Goal: Contribute content

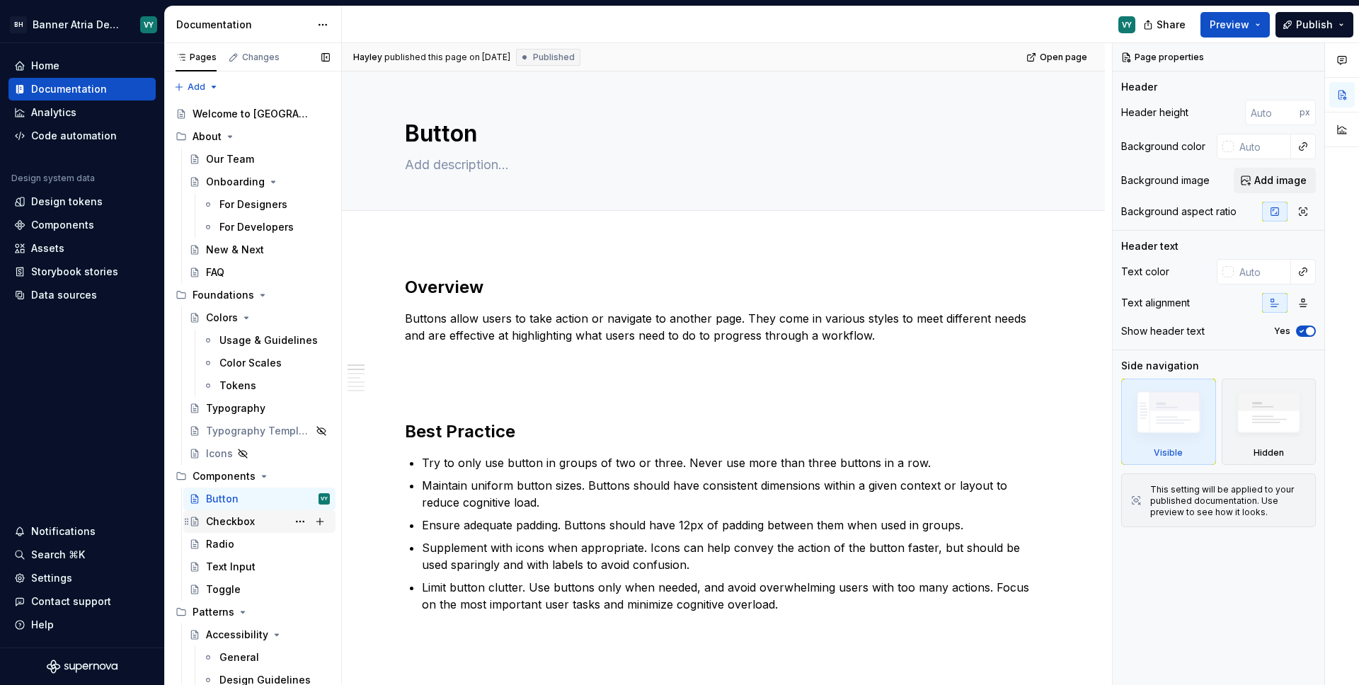
click at [241, 522] on div "Checkbox" at bounding box center [230, 521] width 49 height 14
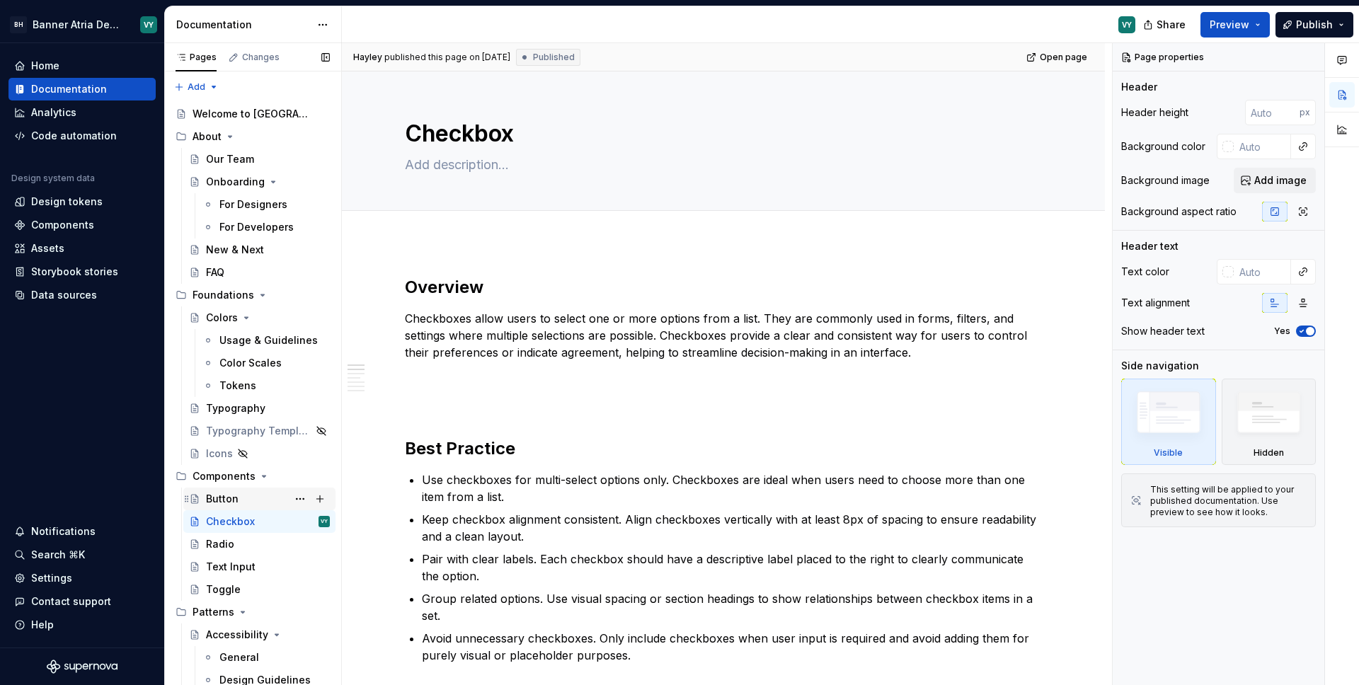
click at [235, 494] on div "Button" at bounding box center [222, 499] width 33 height 14
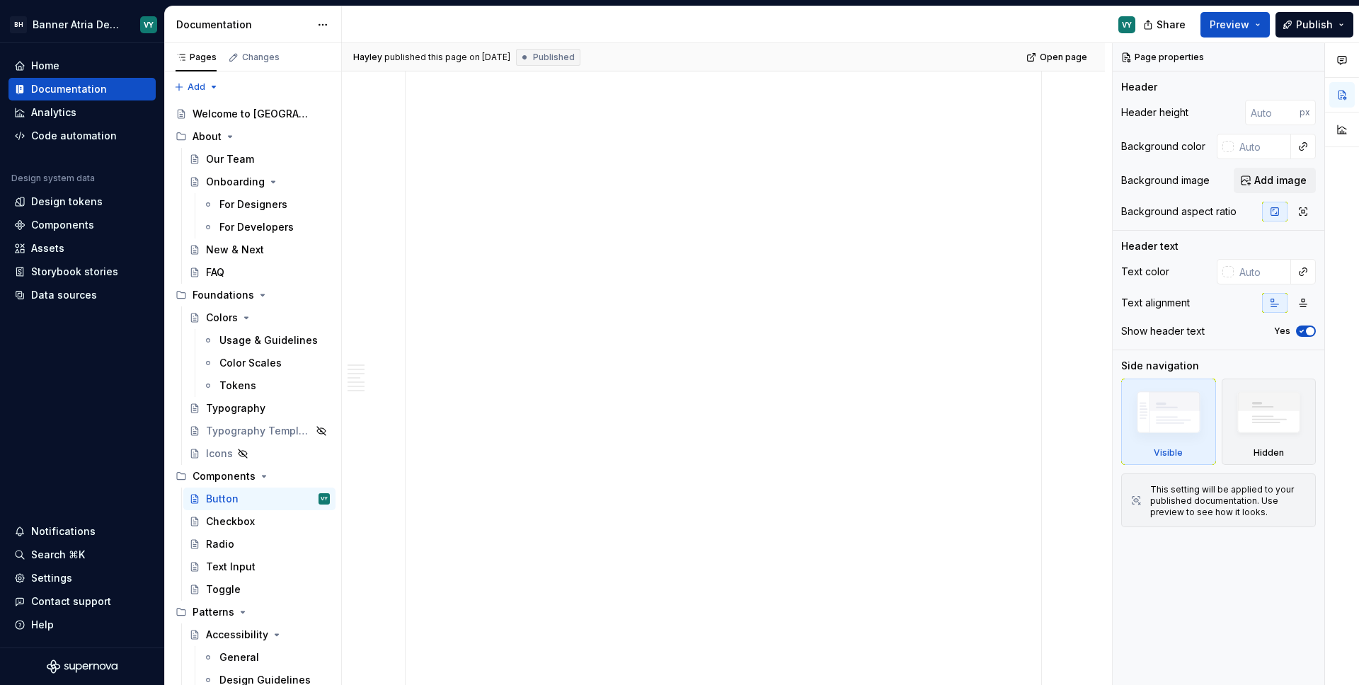
scroll to position [2446, 0]
click at [864, 374] on div "**********" at bounding box center [722, 226] width 635 height 849
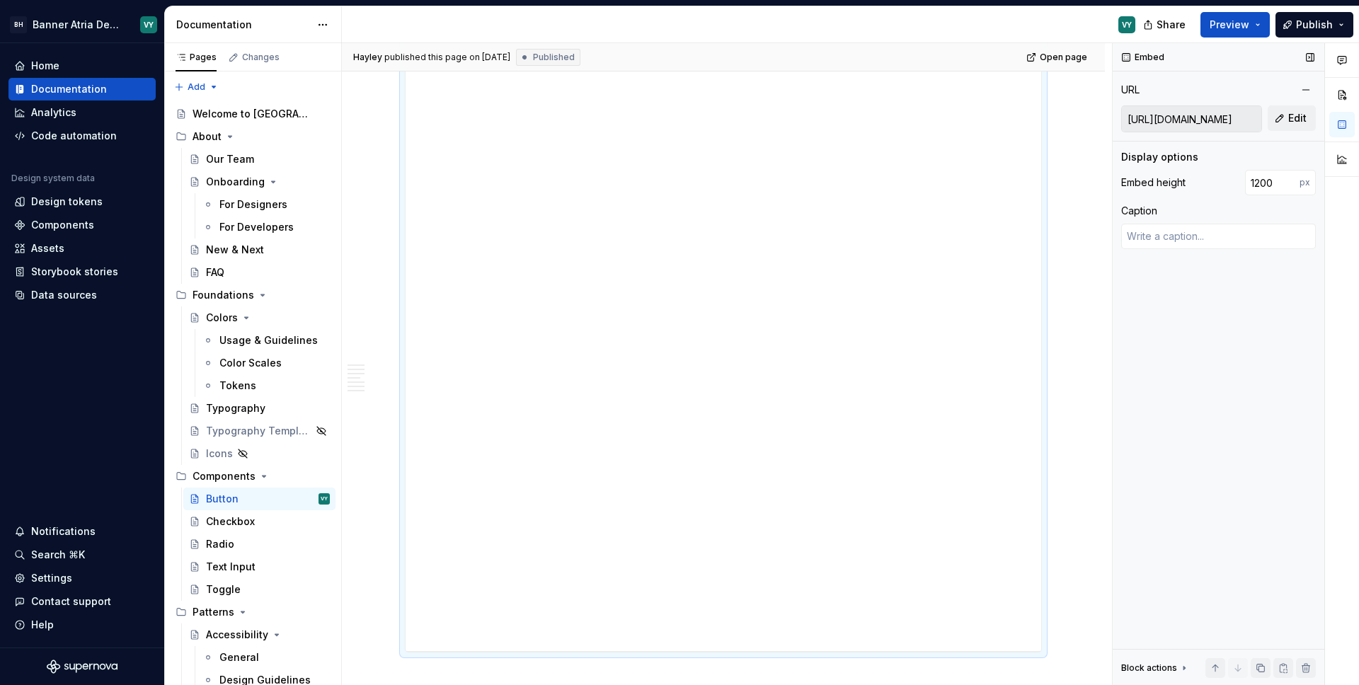
click at [1219, 120] on input "[URL][DOMAIN_NAME]" at bounding box center [1191, 118] width 139 height 25
click at [229, 520] on div "Checkbox" at bounding box center [230, 521] width 49 height 14
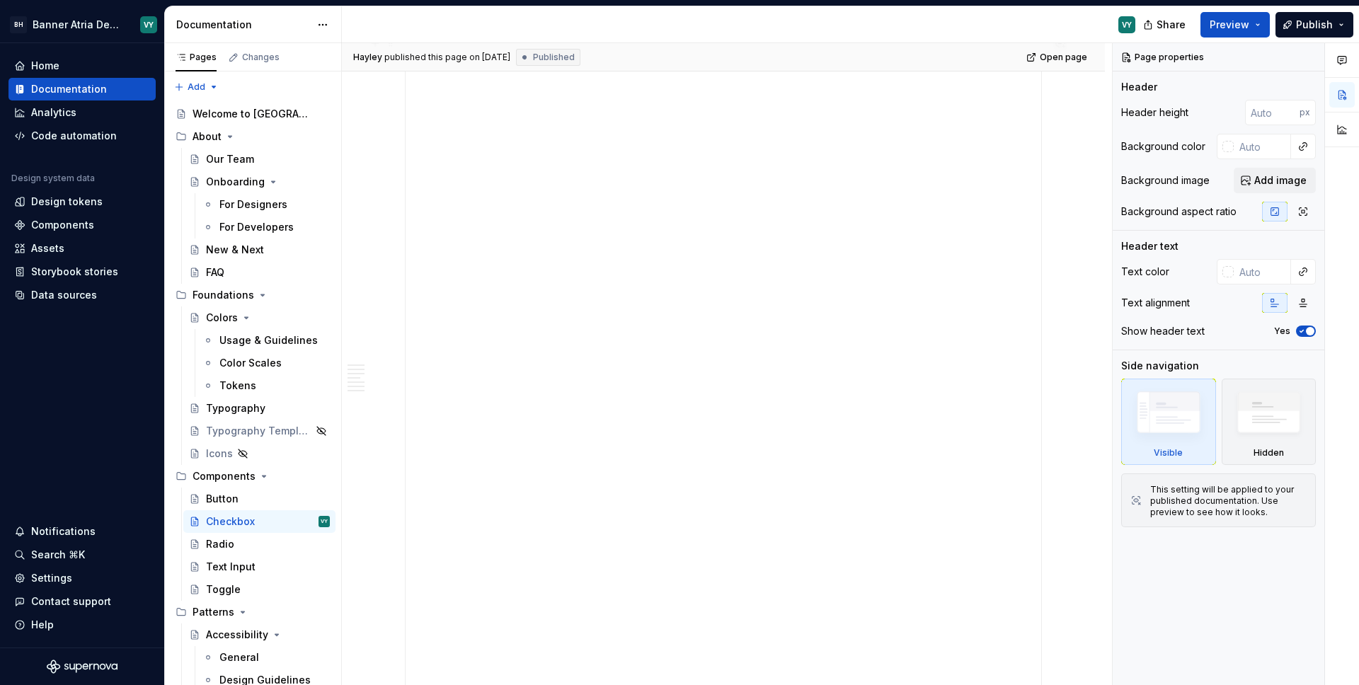
scroll to position [2343, 0]
click at [230, 523] on div "Checkbox" at bounding box center [230, 521] width 49 height 14
click at [223, 546] on div "Radio" at bounding box center [220, 544] width 28 height 14
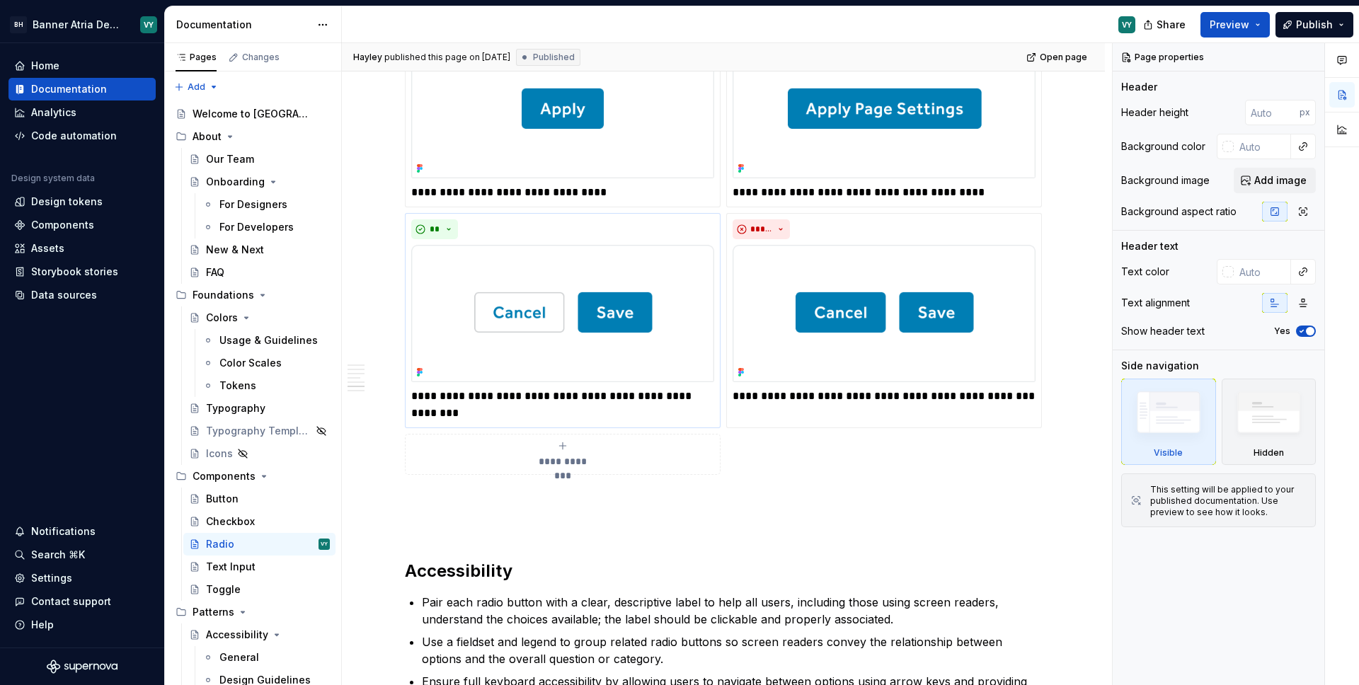
scroll to position [1531, 0]
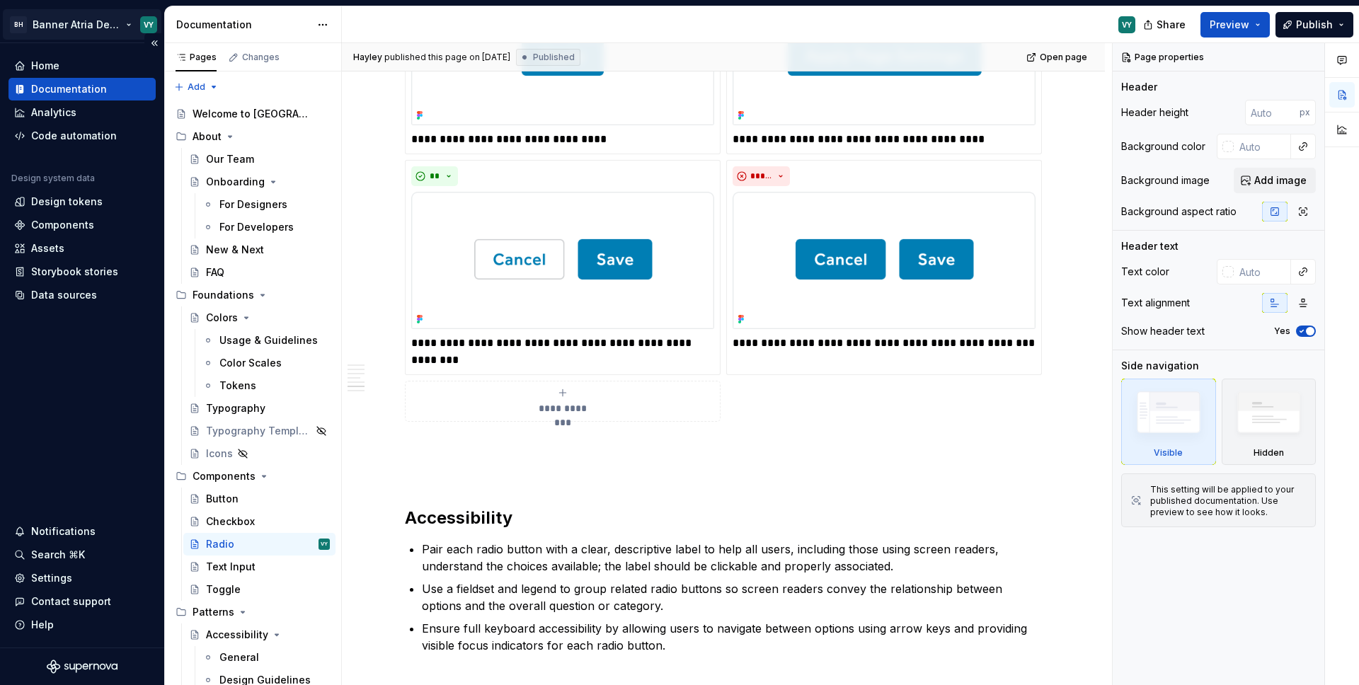
click at [125, 23] on html "BH Banner Atria Design System VY Home Documentation Analytics Code automation D…" at bounding box center [679, 342] width 1359 height 685
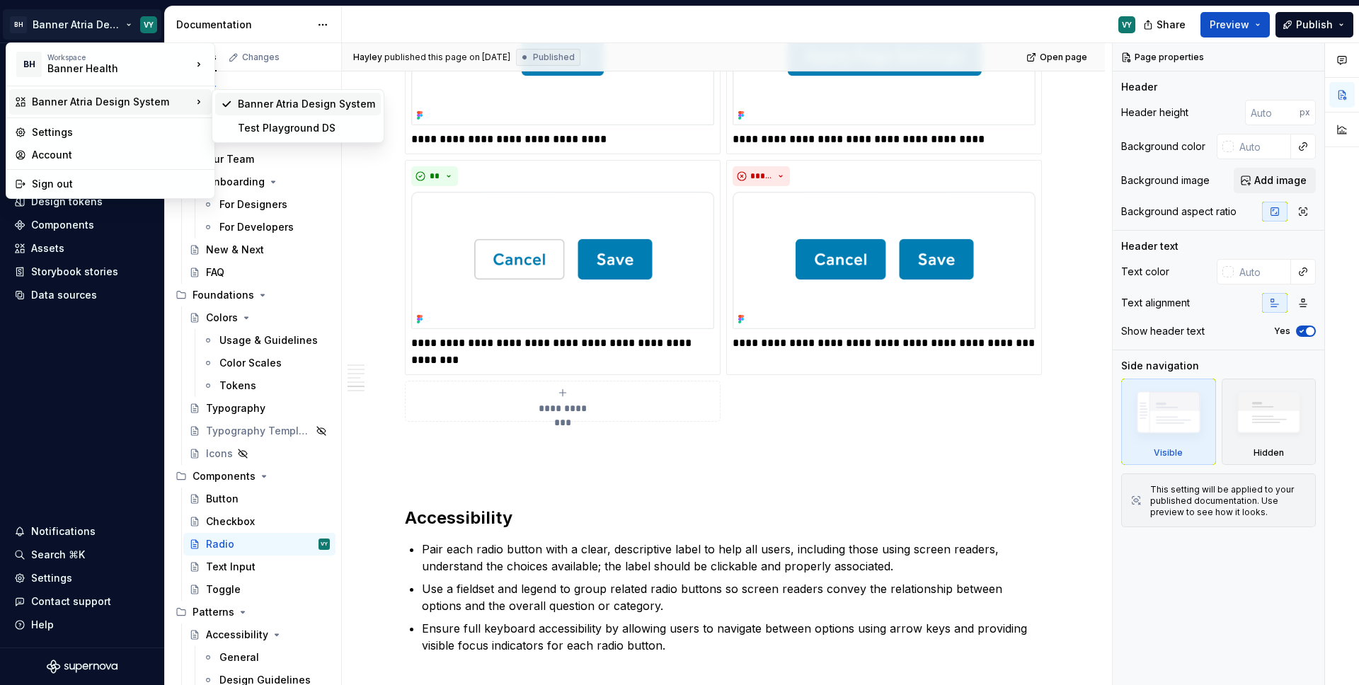
click at [287, 113] on div "Banner Atria Design System" at bounding box center [298, 104] width 166 height 23
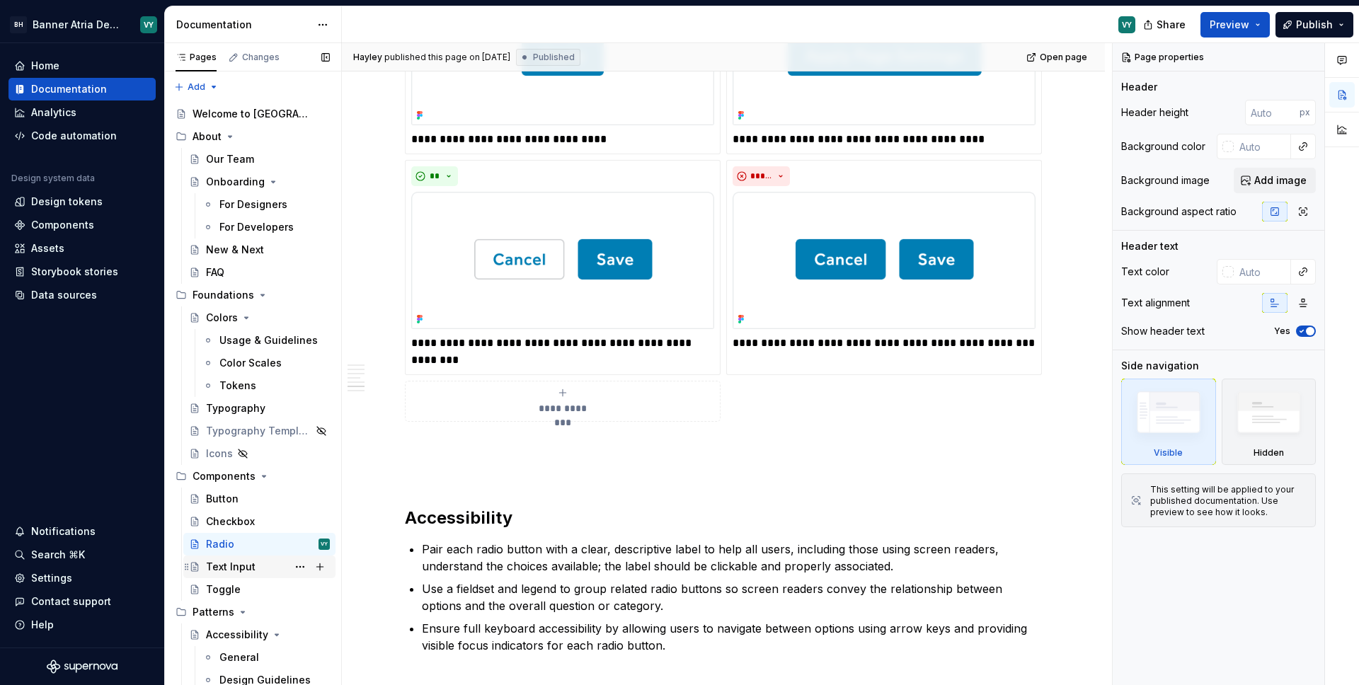
click at [242, 568] on div "Text Input" at bounding box center [231, 567] width 50 height 14
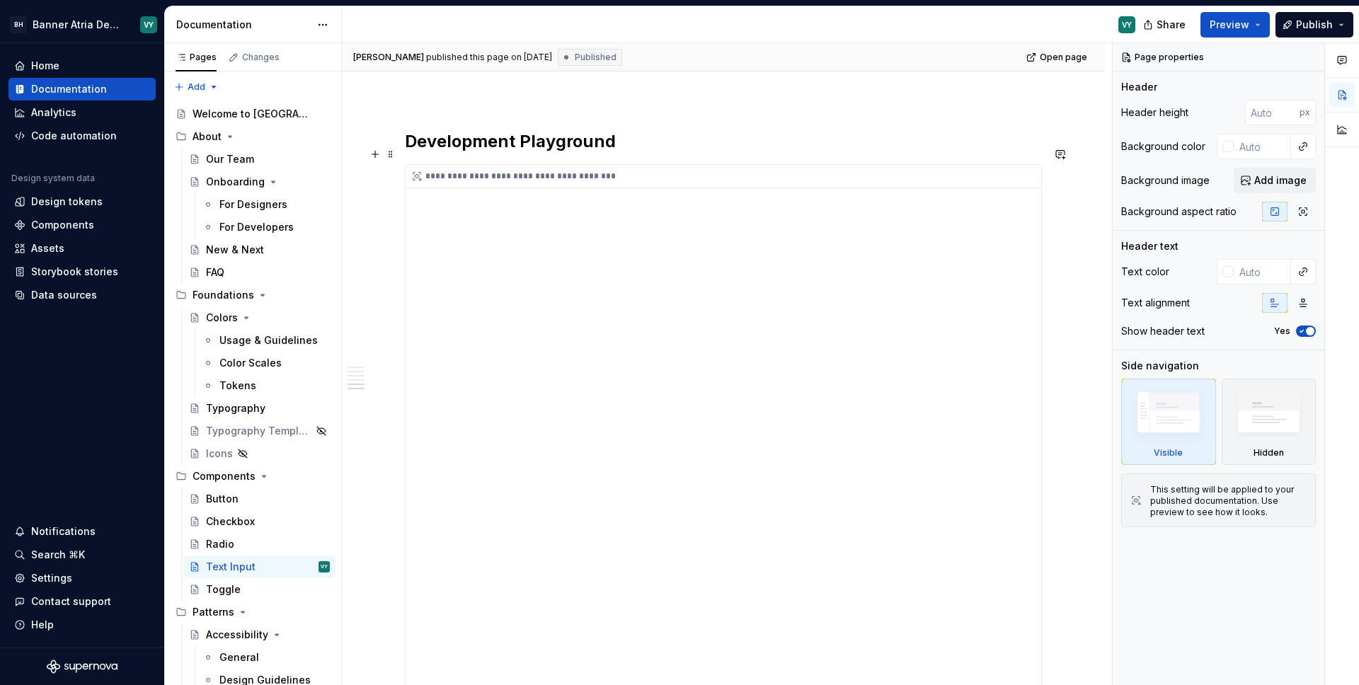
scroll to position [1754, 0]
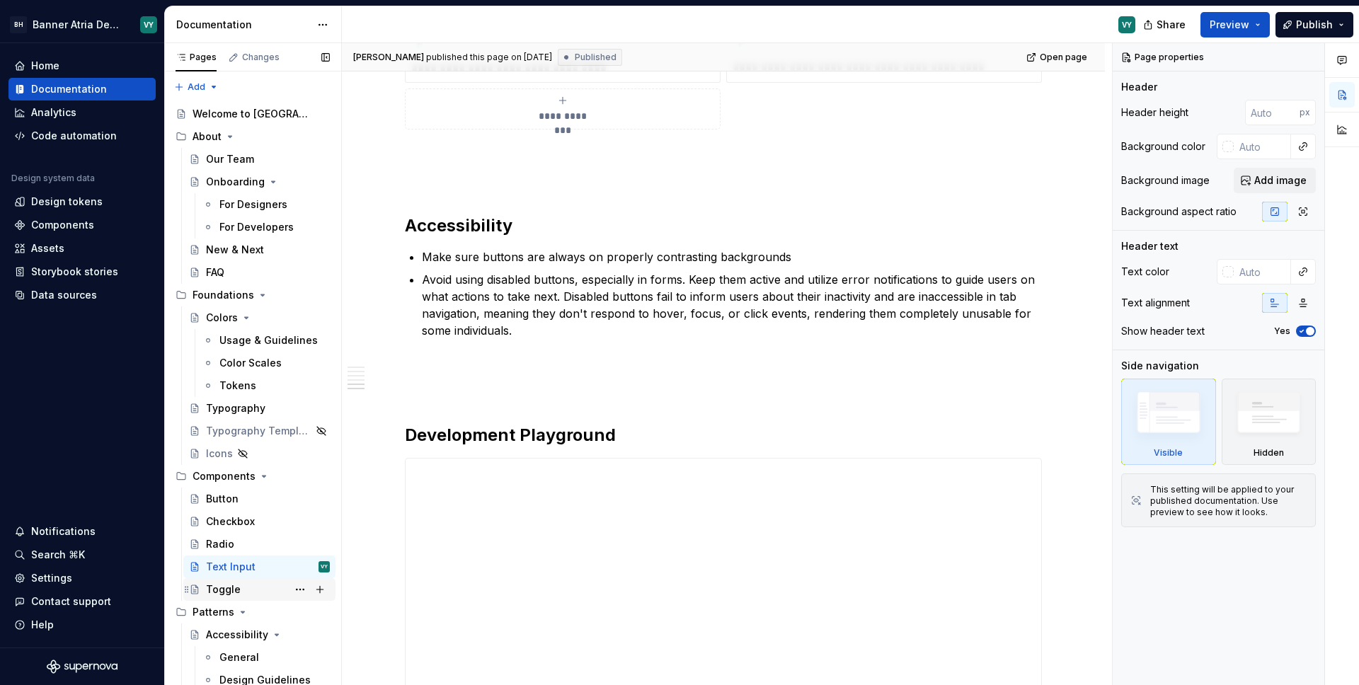
click at [231, 588] on div "Toggle" at bounding box center [223, 589] width 35 height 14
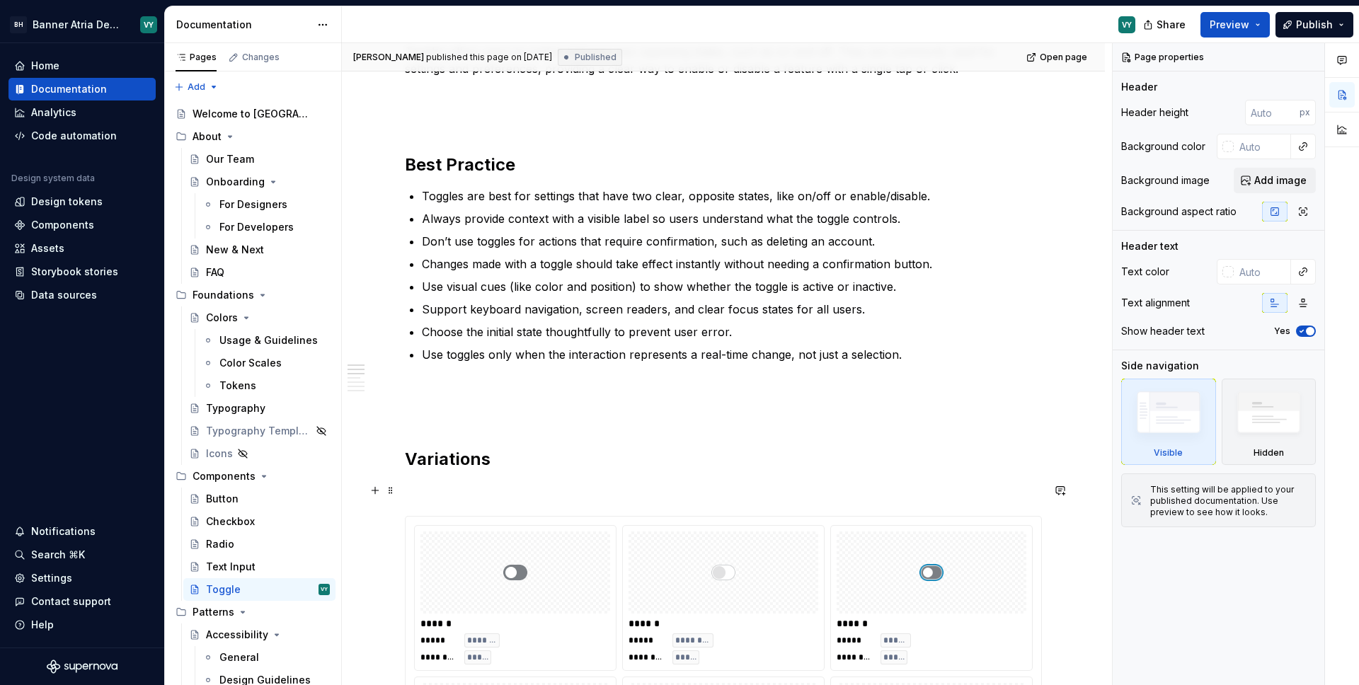
scroll to position [233, 0]
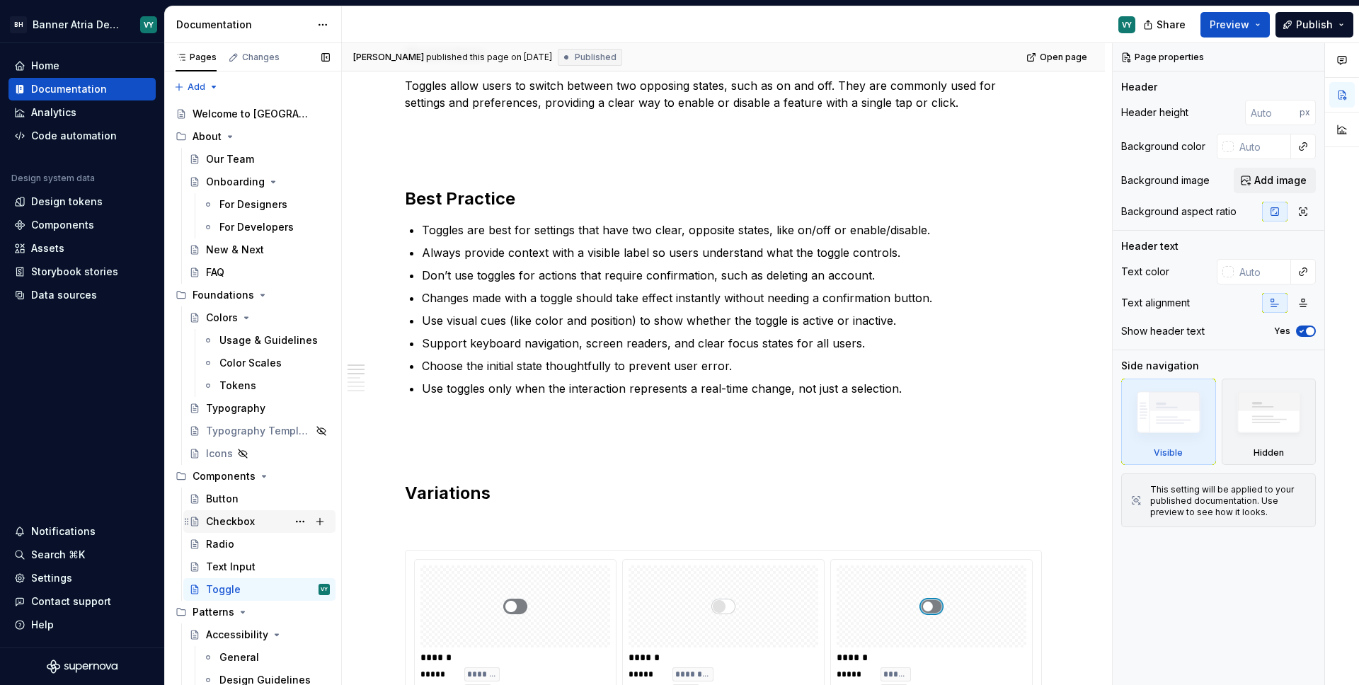
click at [229, 522] on div "Checkbox" at bounding box center [230, 521] width 49 height 14
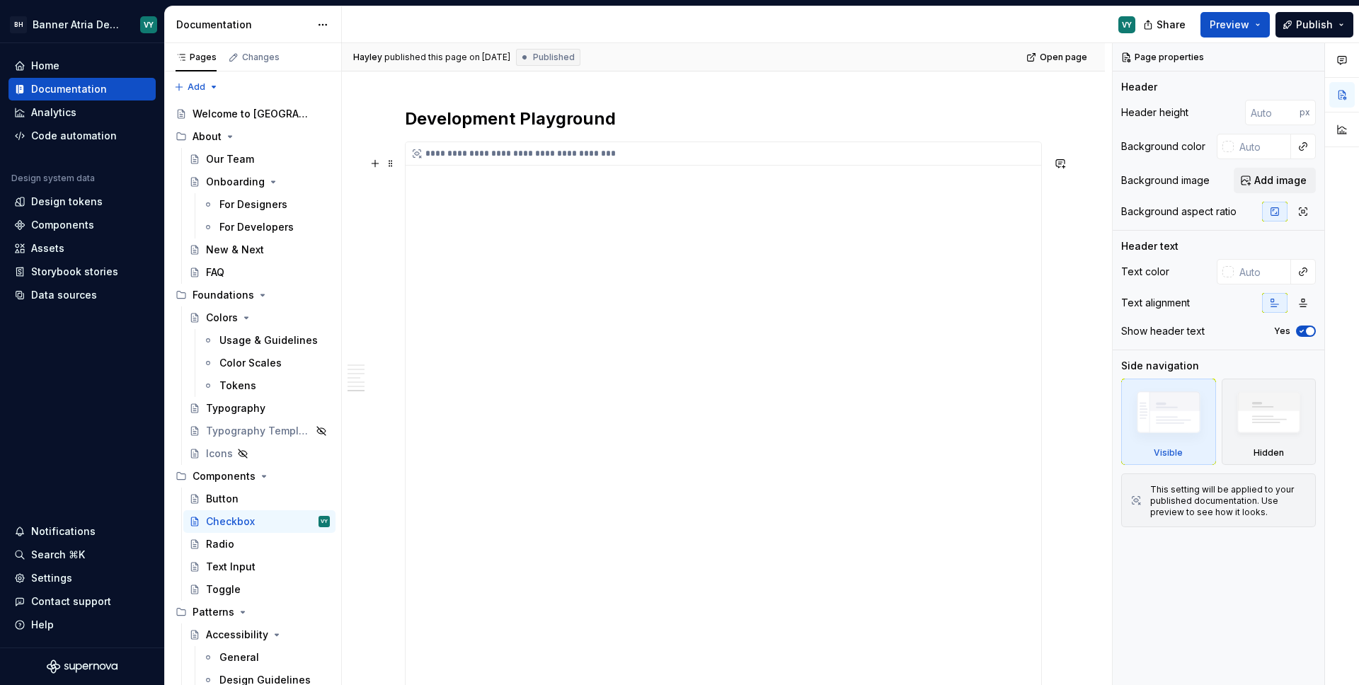
scroll to position [2190, 0]
click at [899, 345] on div "**********" at bounding box center [722, 556] width 635 height 849
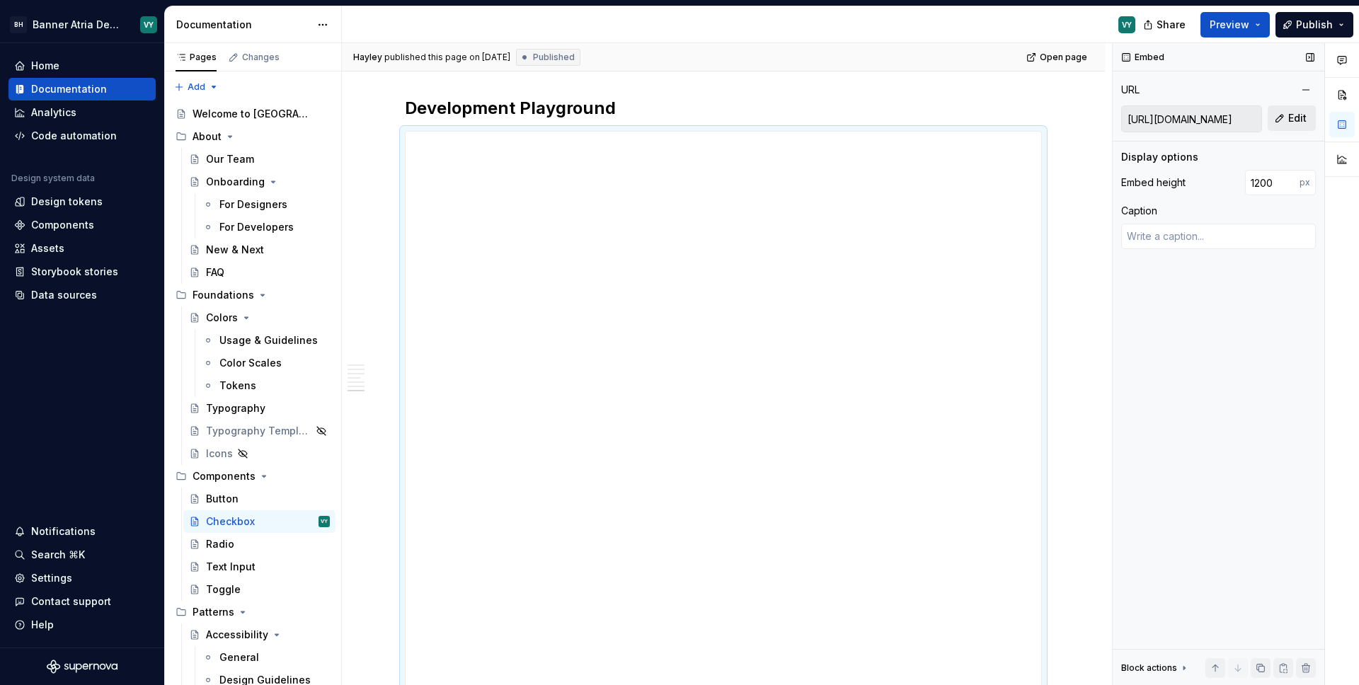
click at [1293, 117] on span "Edit" at bounding box center [1297, 118] width 18 height 14
type textarea "*"
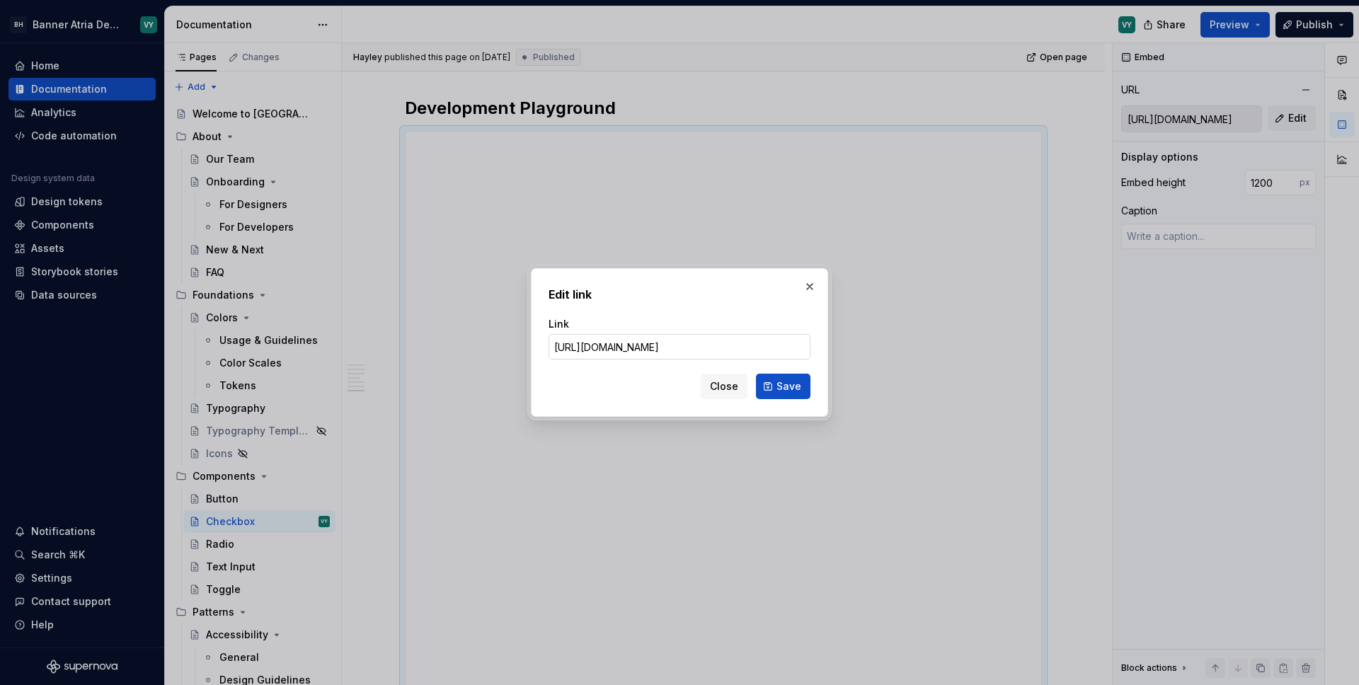
click at [732, 347] on input "[URL][DOMAIN_NAME]" at bounding box center [679, 346] width 262 height 25
click at [752, 355] on input "[URL][DOMAIN_NAME]" at bounding box center [679, 346] width 262 height 25
drag, startPoint x: 736, startPoint y: 350, endPoint x: 794, endPoint y: 350, distance: 58.0
click at [827, 352] on div "Edit link Link [URL][DOMAIN_NAME] Close Save" at bounding box center [679, 342] width 297 height 149
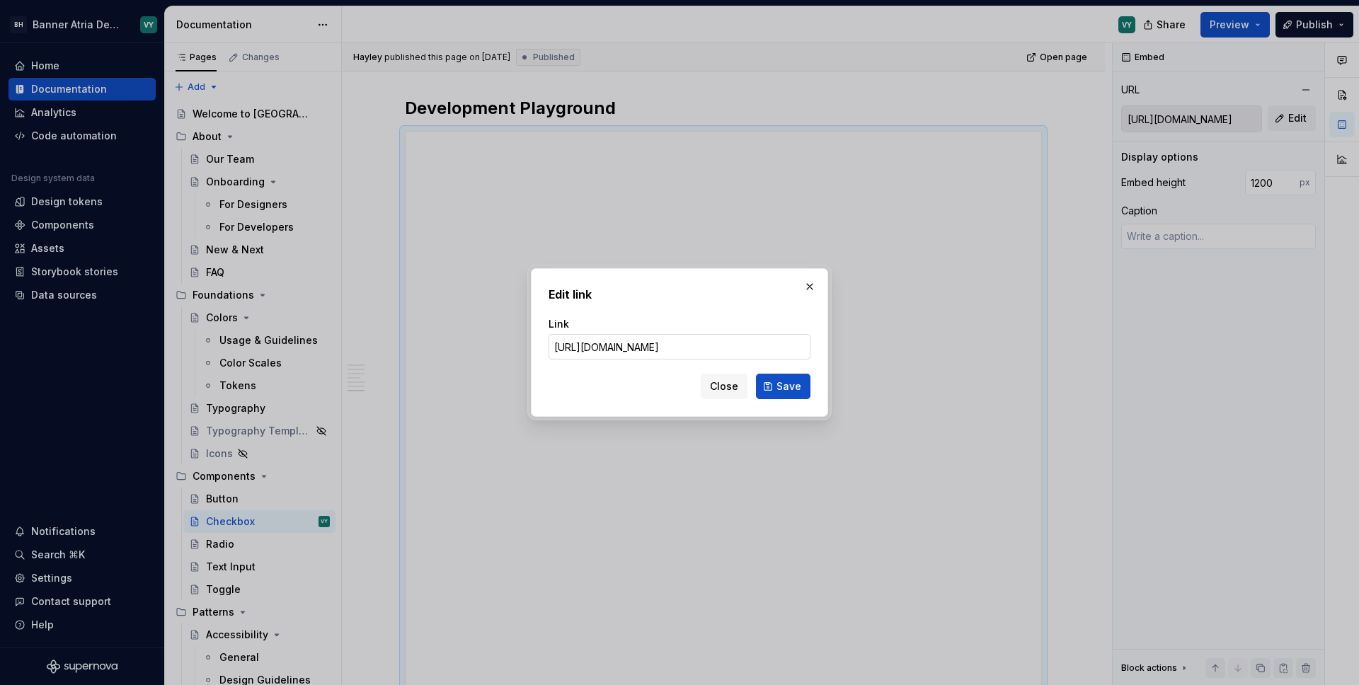
click at [789, 349] on input "[URL][DOMAIN_NAME]" at bounding box center [679, 346] width 262 height 25
click at [790, 349] on input "[URL][DOMAIN_NAME]" at bounding box center [679, 346] width 262 height 25
type input "[URL][DOMAIN_NAME]"
click at [800, 389] on button "Save" at bounding box center [783, 386] width 54 height 25
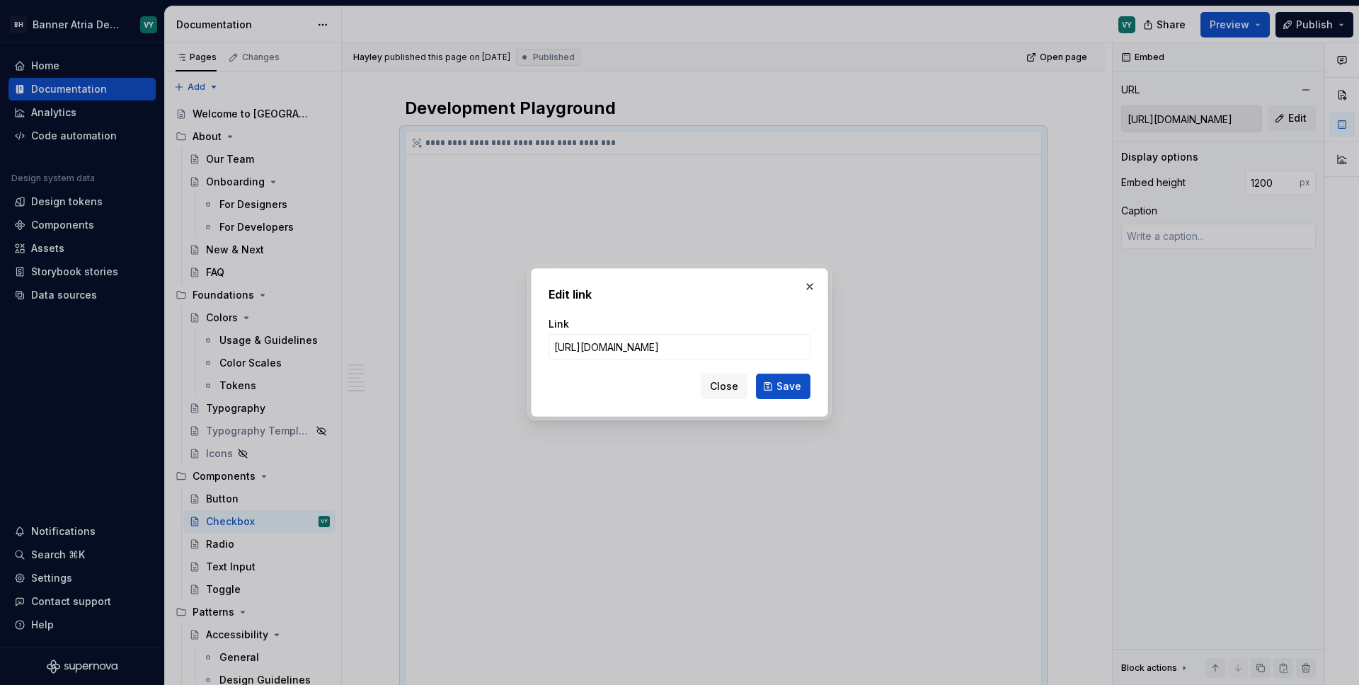
type textarea "*"
type input "[URL][DOMAIN_NAME]"
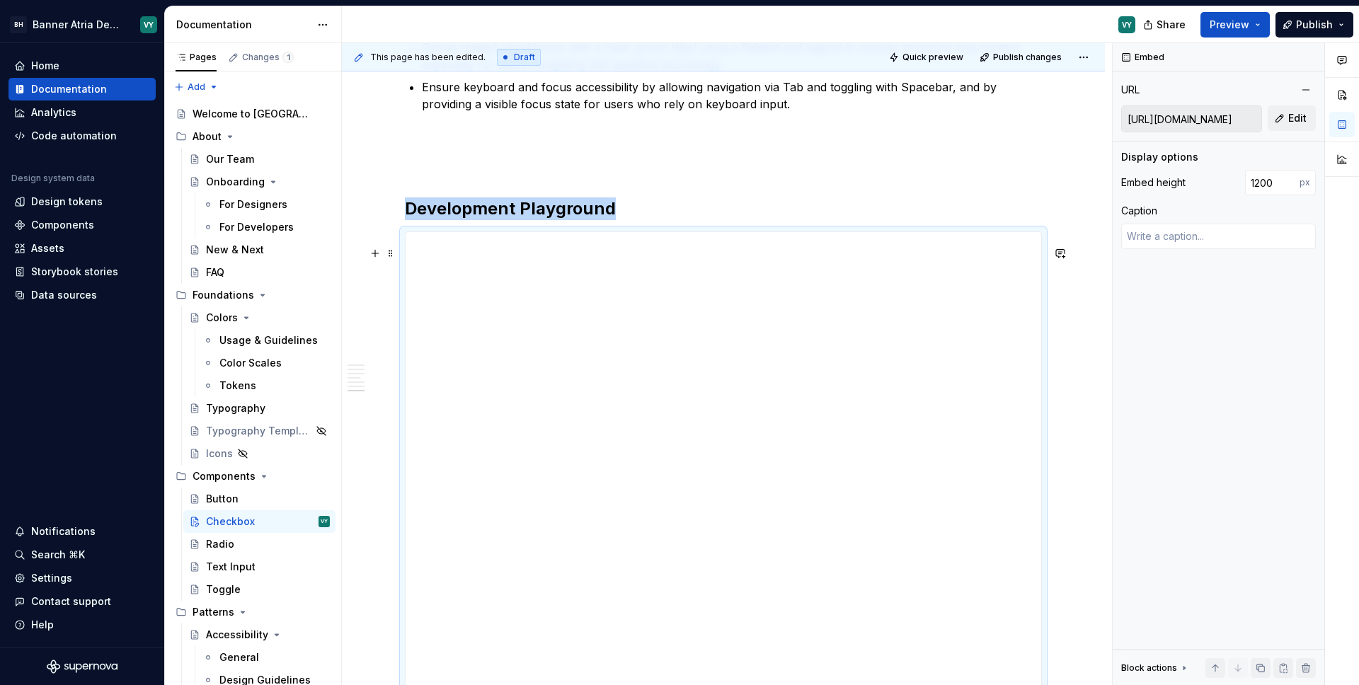
scroll to position [2098, 0]
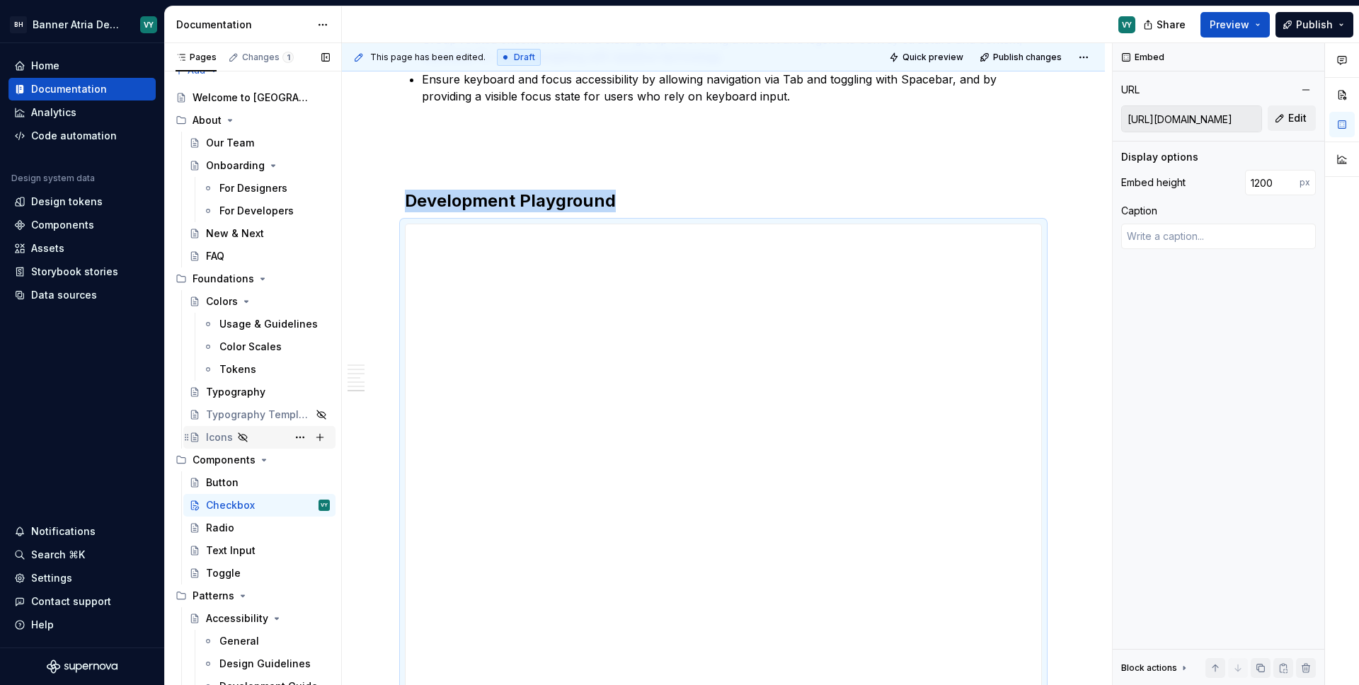
scroll to position [25, 0]
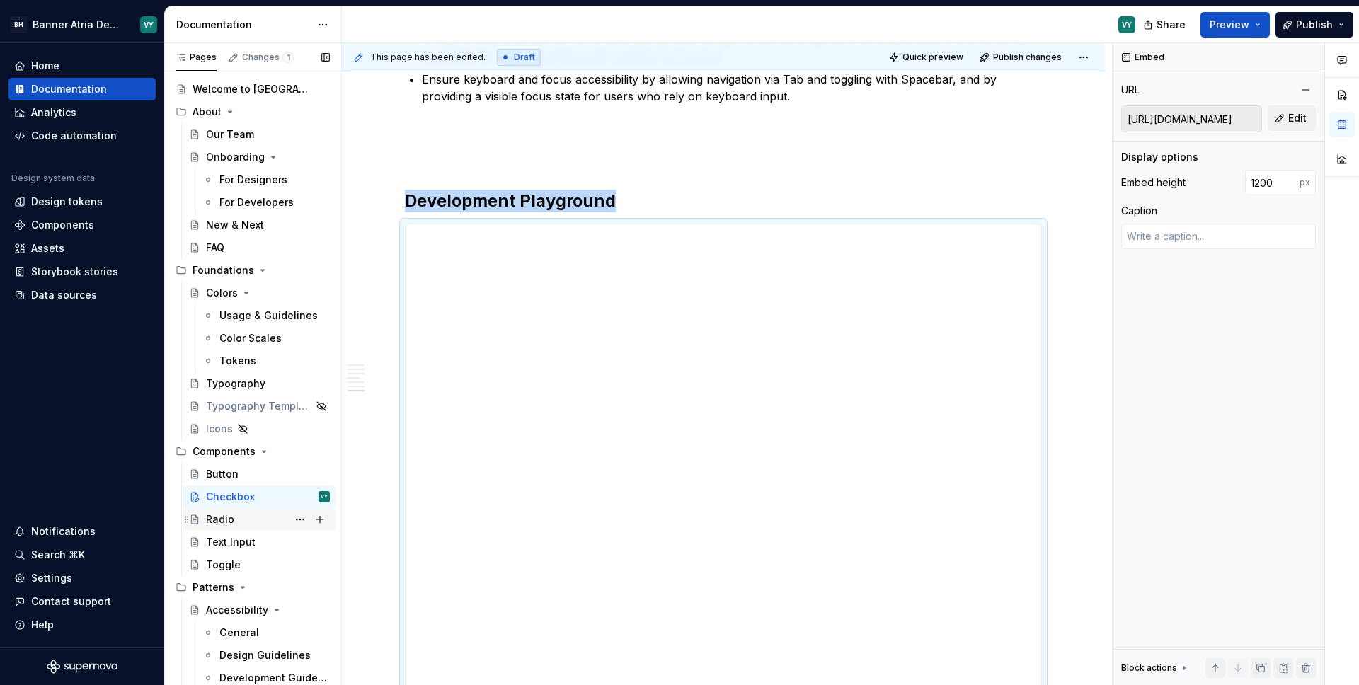
click at [236, 515] on div "Radio" at bounding box center [268, 520] width 124 height 20
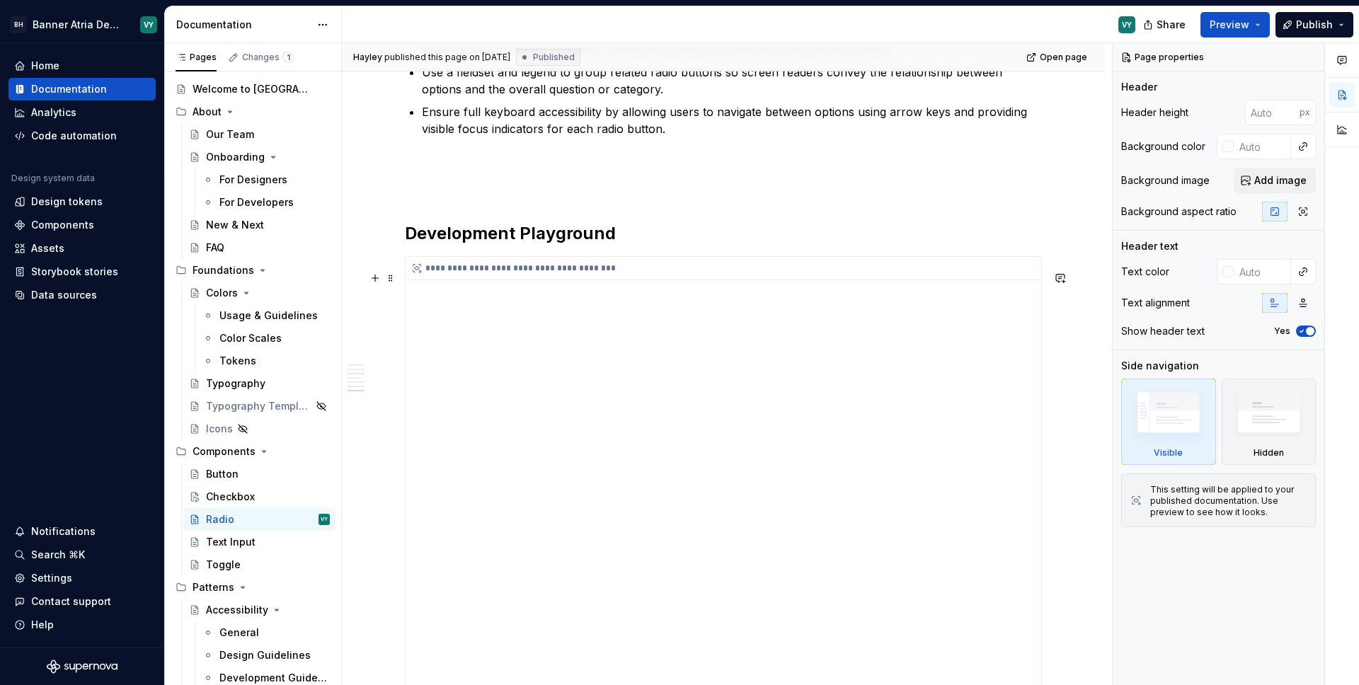
scroll to position [2356, 0]
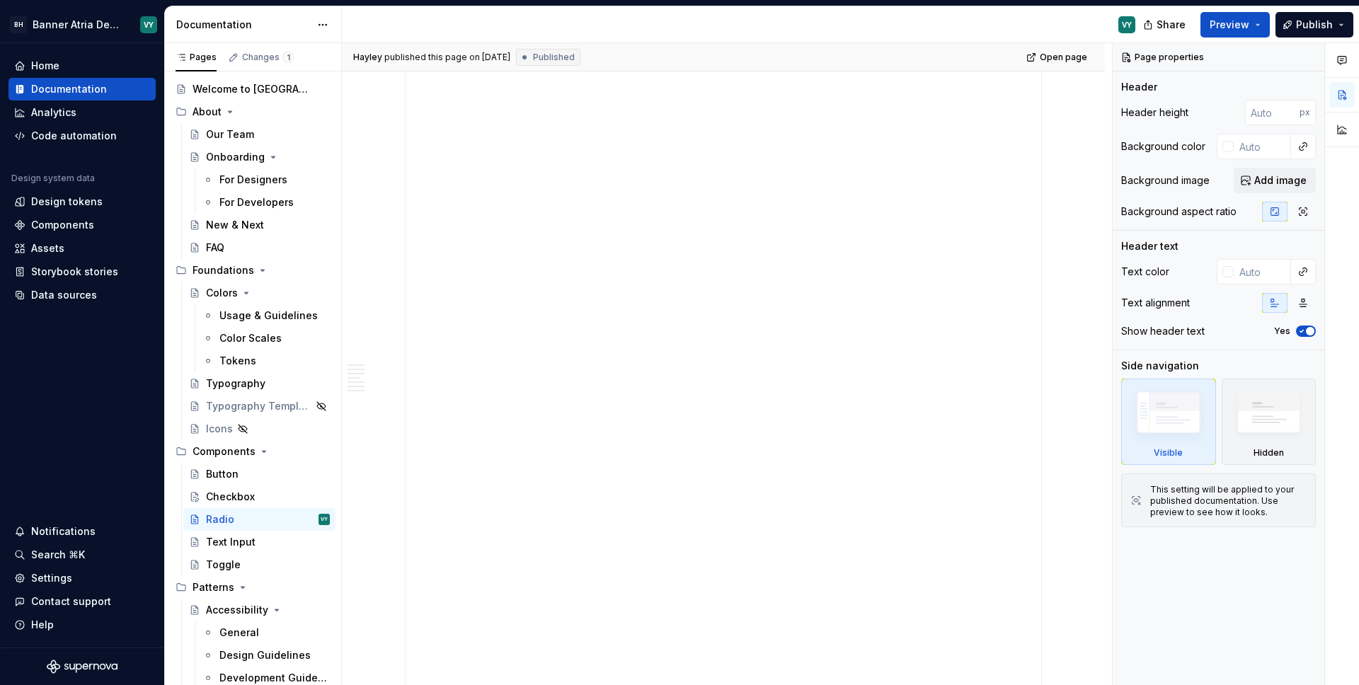
click at [903, 203] on div "**********" at bounding box center [722, 373] width 635 height 849
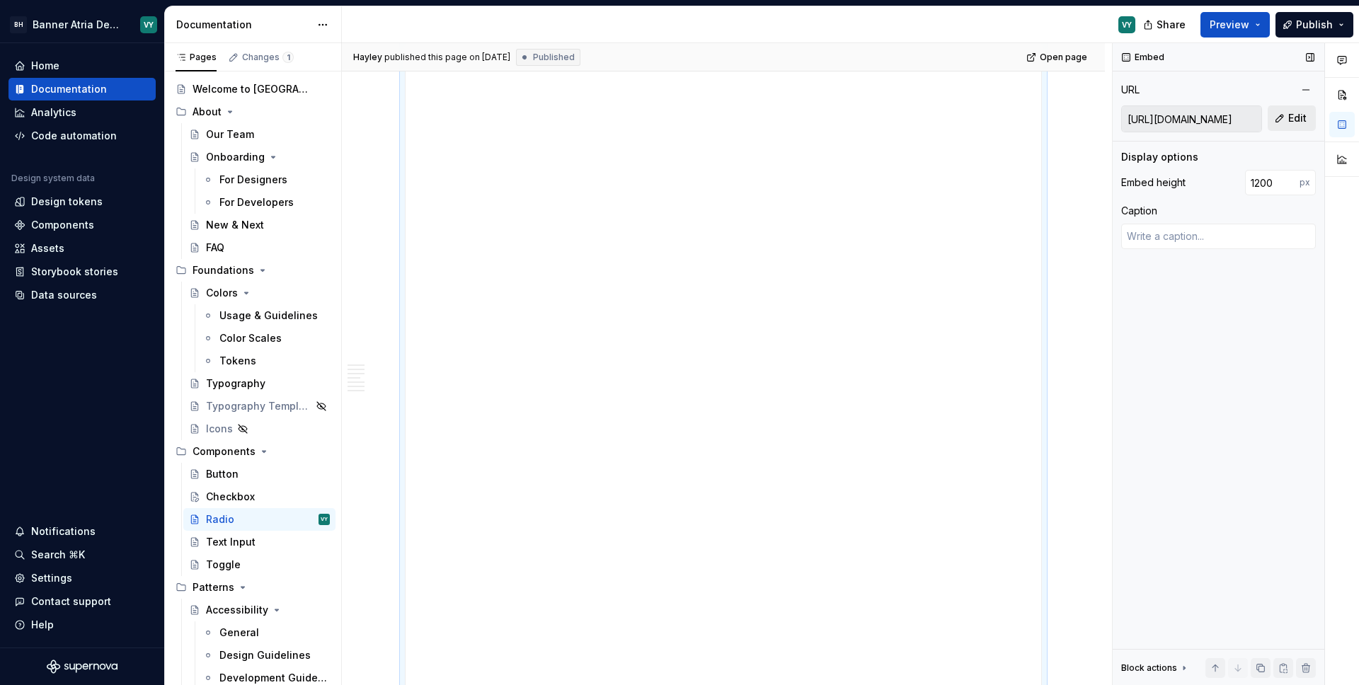
click at [1294, 119] on span "Edit" at bounding box center [1297, 118] width 18 height 14
type textarea "*"
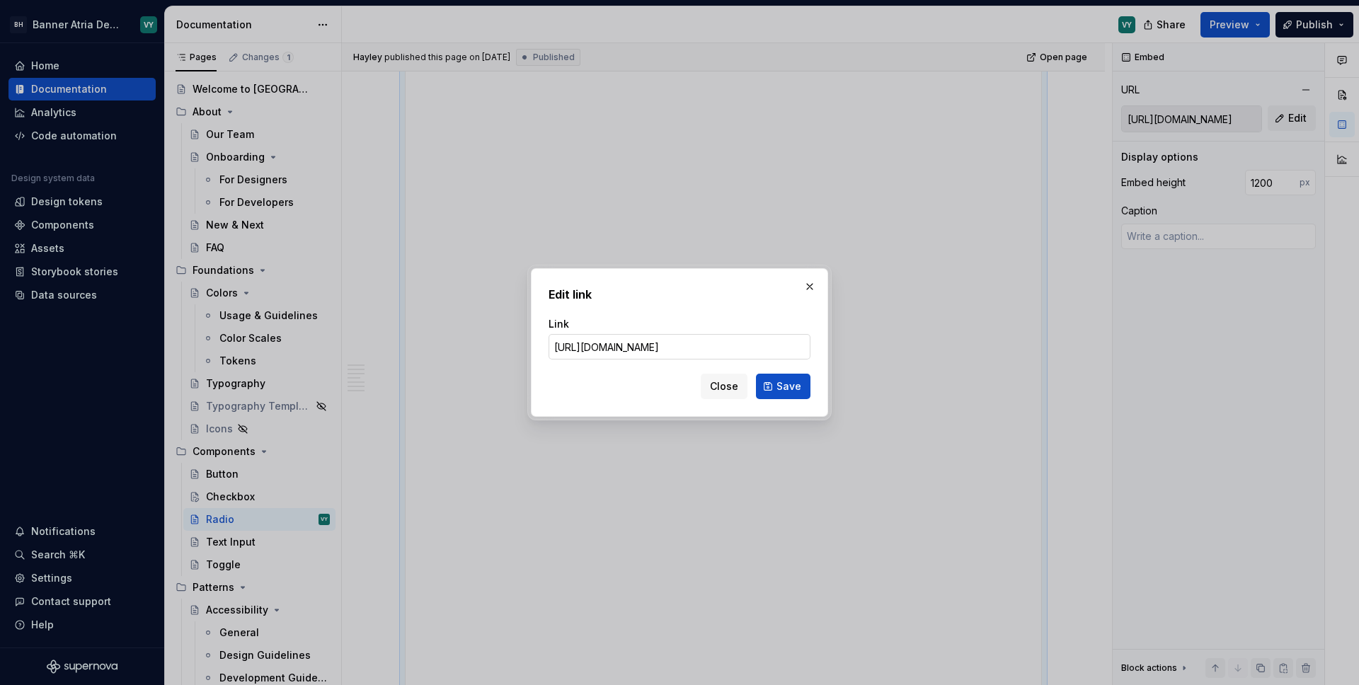
click at [769, 348] on input "[URL][DOMAIN_NAME]" at bounding box center [679, 346] width 262 height 25
click at [756, 352] on input "[URL][DOMAIN_NAME]" at bounding box center [679, 346] width 262 height 25
drag, startPoint x: 763, startPoint y: 347, endPoint x: 818, endPoint y: 350, distance: 55.3
click at [818, 350] on div "Edit link Link [URL][DOMAIN_NAME] Close Save" at bounding box center [679, 342] width 297 height 149
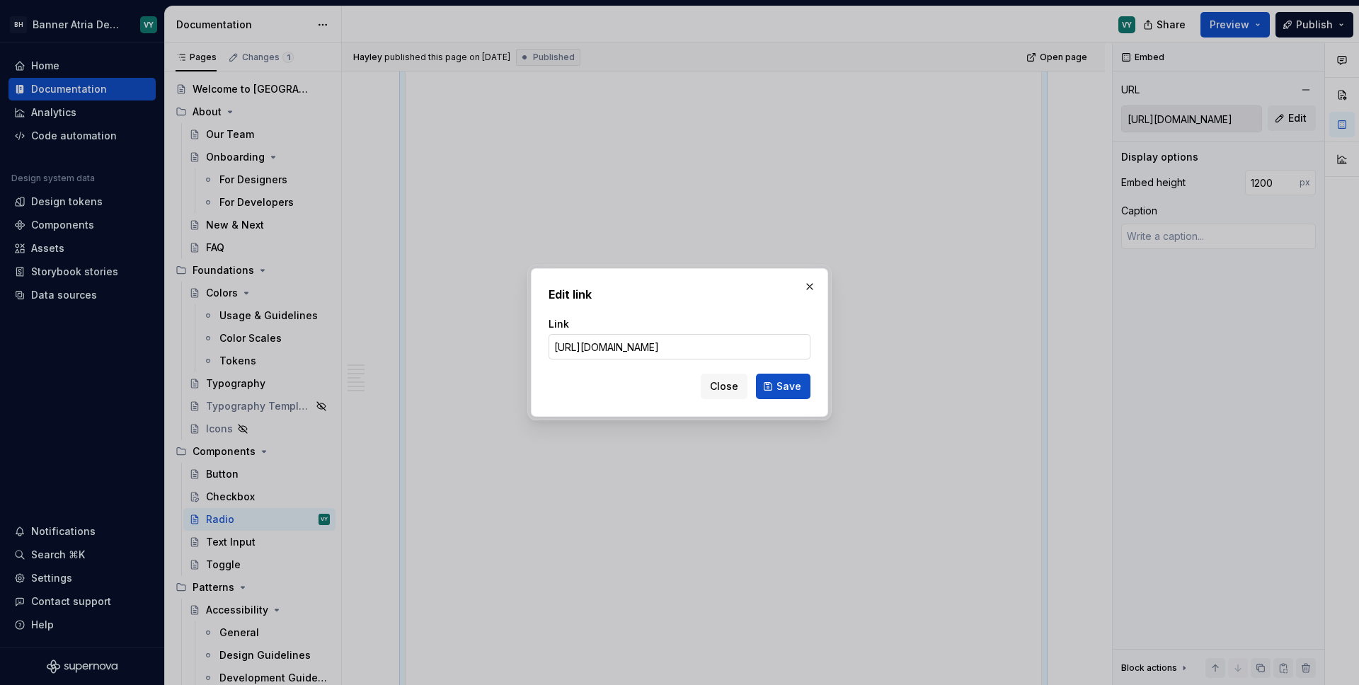
click at [791, 348] on input "[URL][DOMAIN_NAME]" at bounding box center [679, 346] width 262 height 25
type input "[URL][DOMAIN_NAME]"
click at [795, 389] on span "Save" at bounding box center [788, 386] width 25 height 14
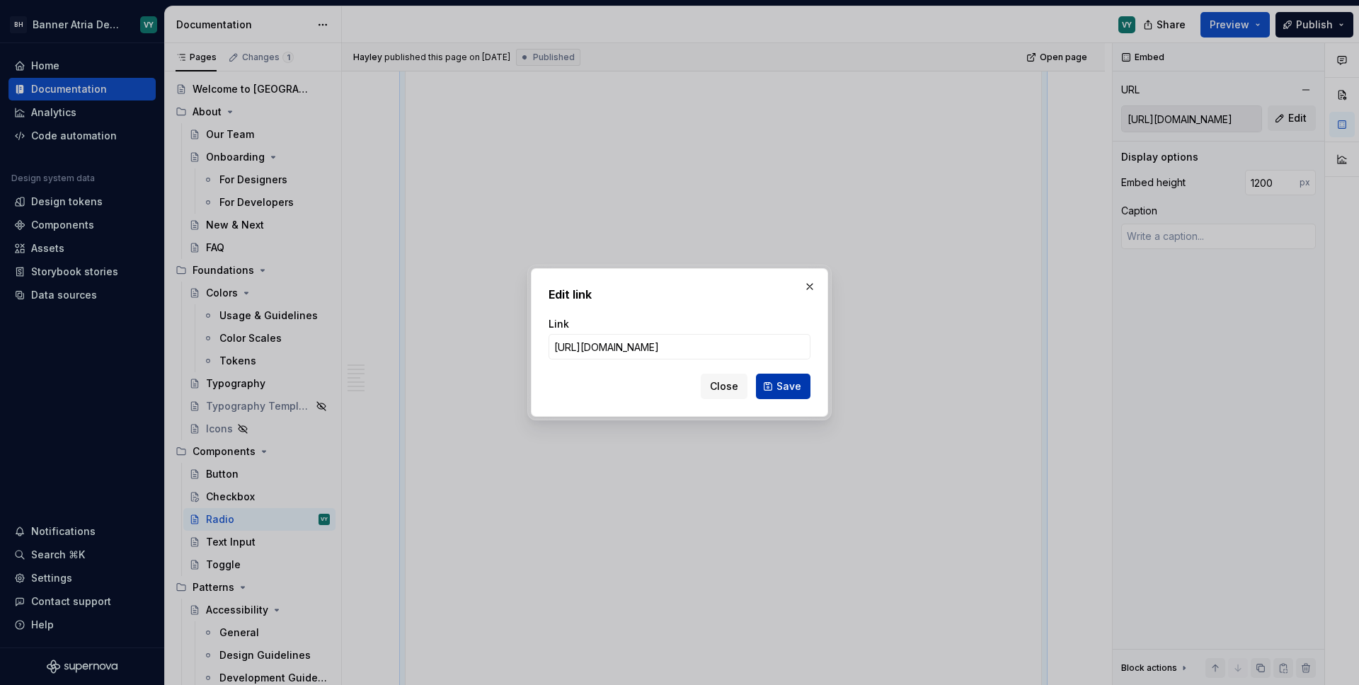
type textarea "*"
type input "[URL][DOMAIN_NAME]"
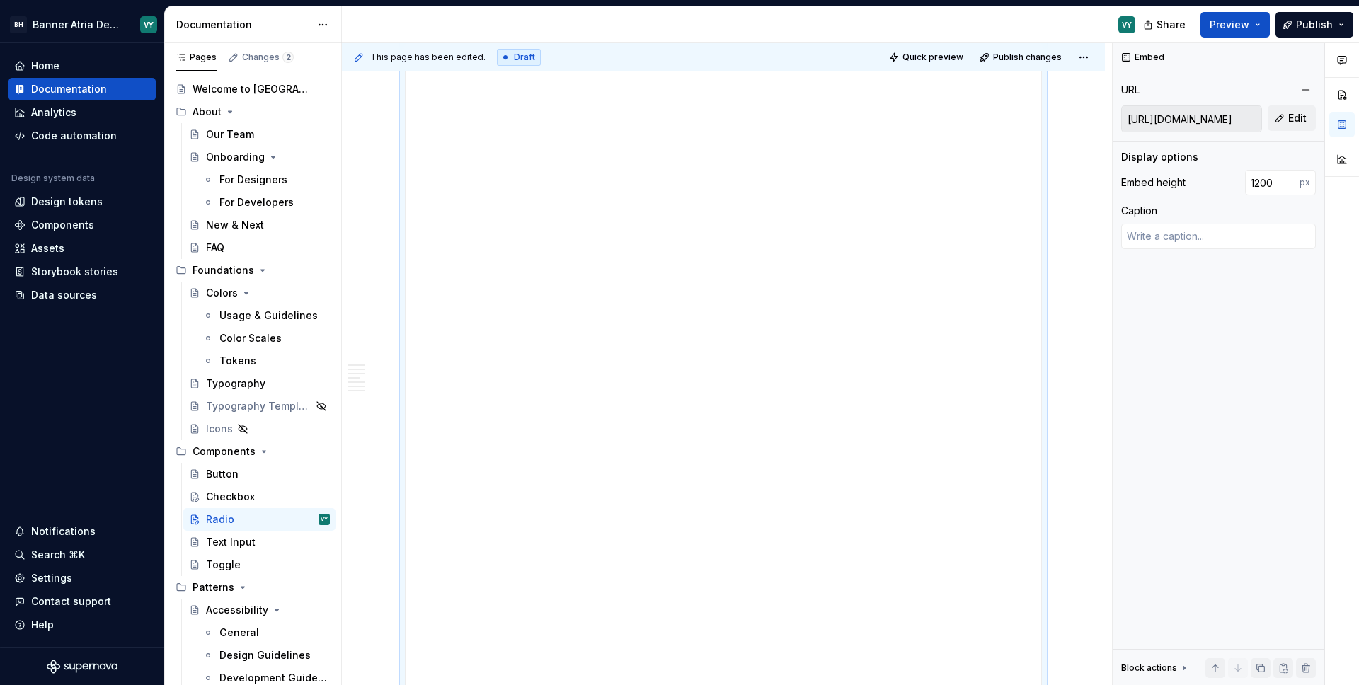
scroll to position [2276, 0]
click at [1093, 347] on div "This page has been edited. Draft Quick preview Publish changes Radio Edit heade…" at bounding box center [727, 364] width 770 height 643
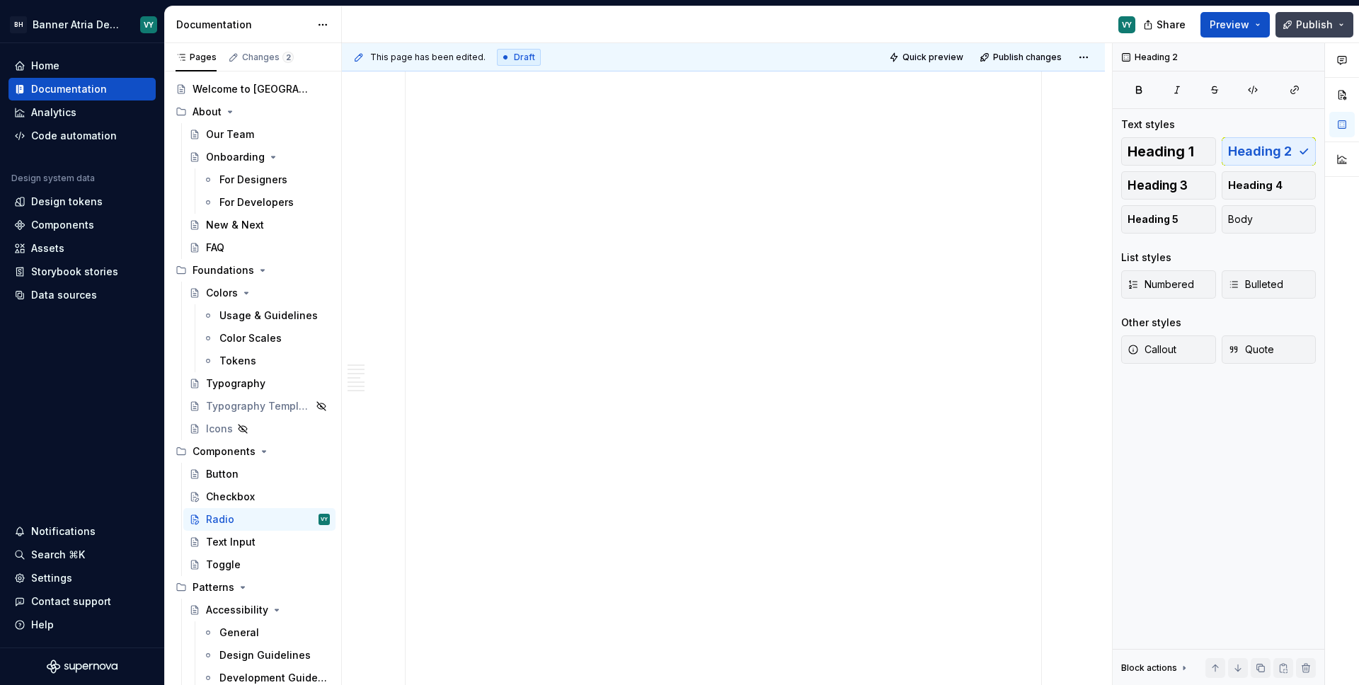
click at [1340, 23] on button "Publish" at bounding box center [1314, 24] width 78 height 25
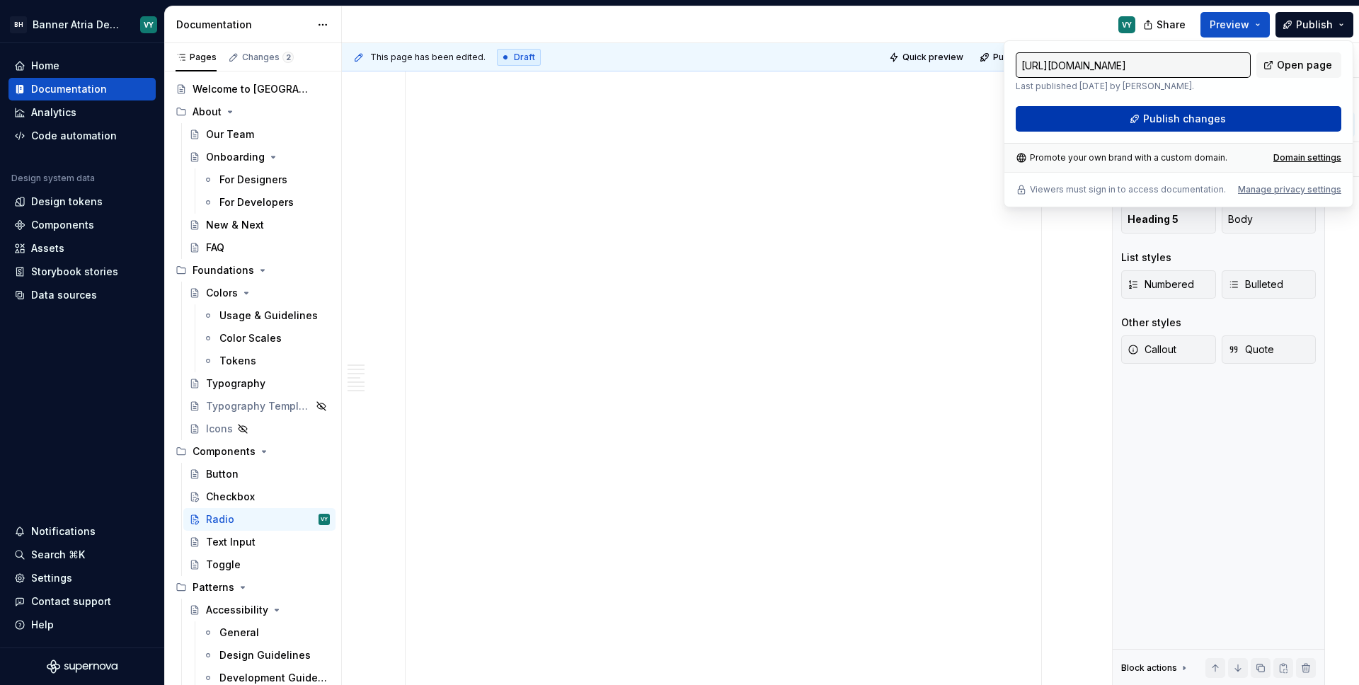
click at [1221, 118] on span "Publish changes" at bounding box center [1184, 119] width 83 height 14
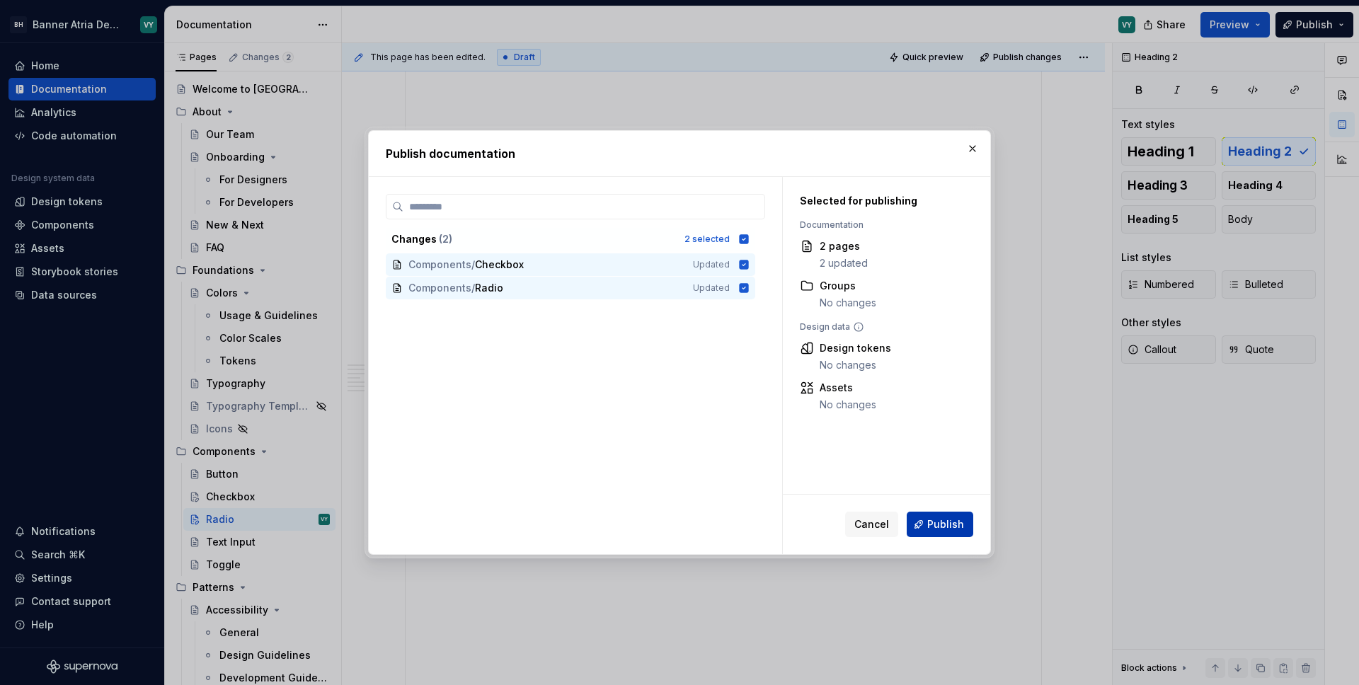
click at [942, 529] on span "Publish" at bounding box center [945, 524] width 37 height 14
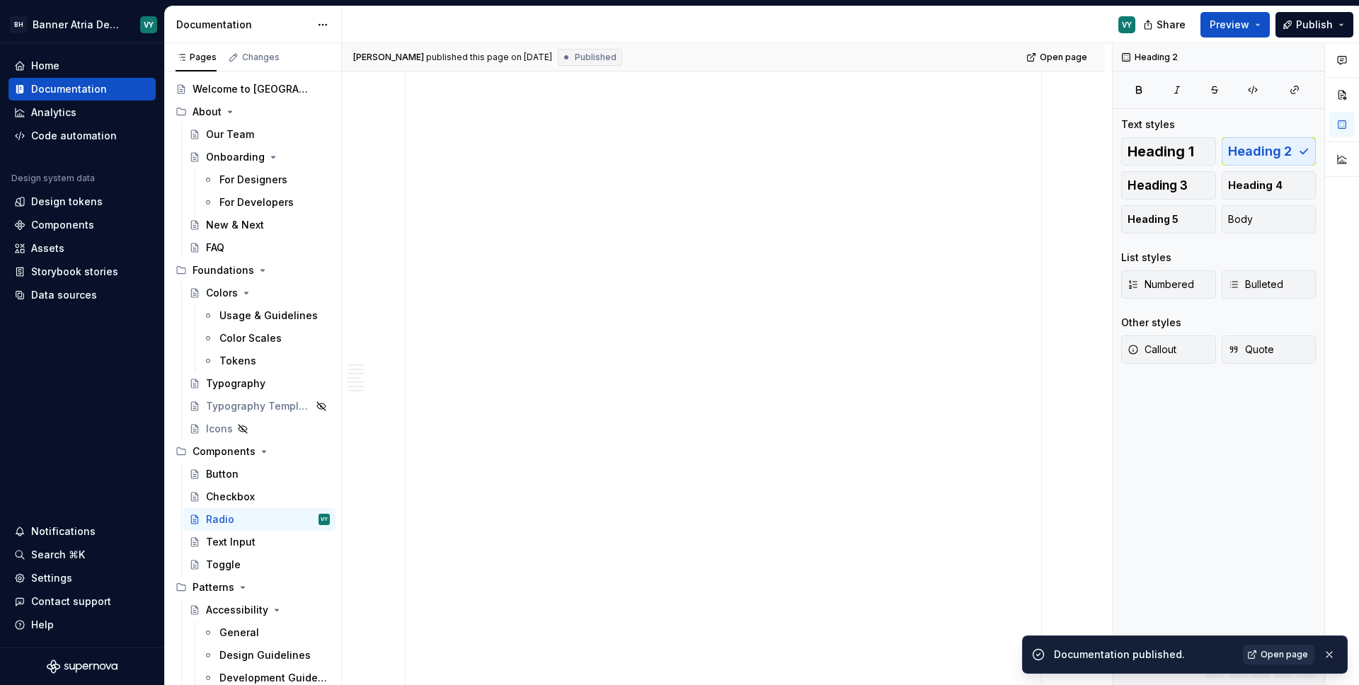
click at [1274, 656] on span "Open page" at bounding box center [1283, 654] width 47 height 11
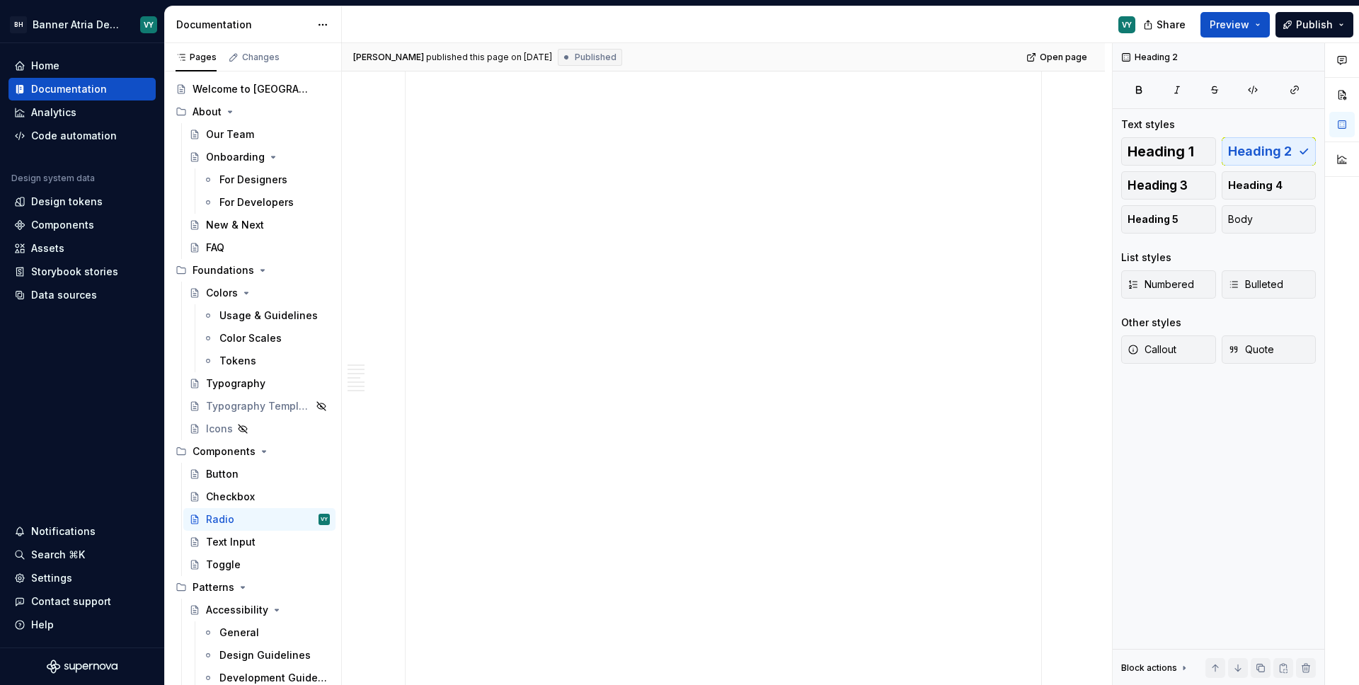
type textarea "*"
